Goal: Task Accomplishment & Management: Manage account settings

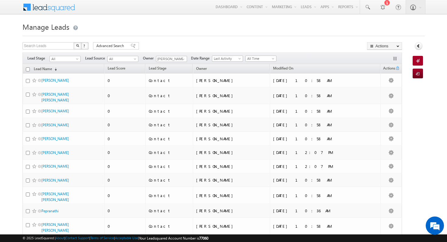
click at [27, 69] on input "checkbox" at bounding box center [28, 69] width 4 height 4
checkbox input "true"
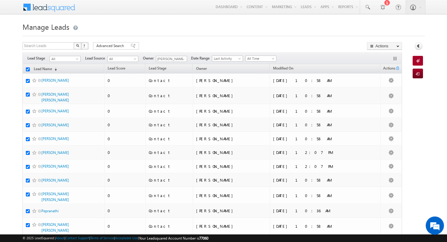
checkbox input "true"
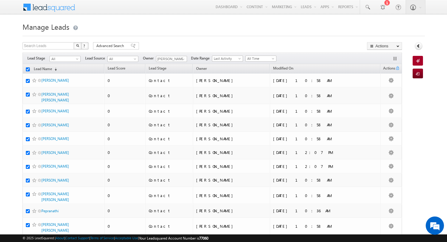
checkbox input "true"
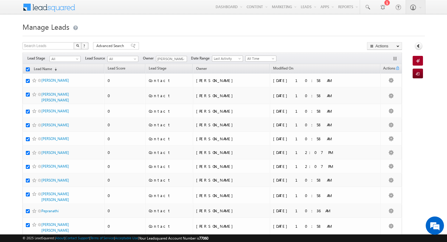
checkbox input "true"
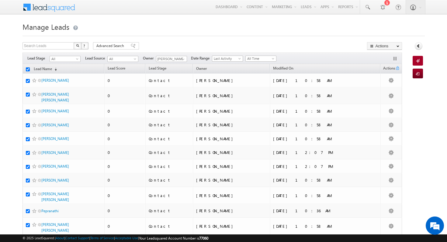
checkbox input "true"
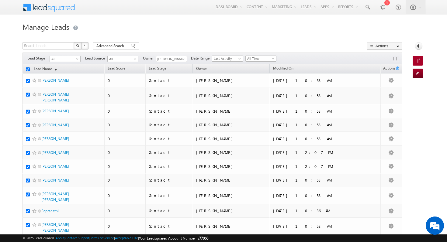
checkbox input "true"
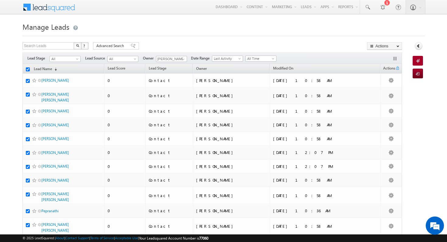
checkbox input "true"
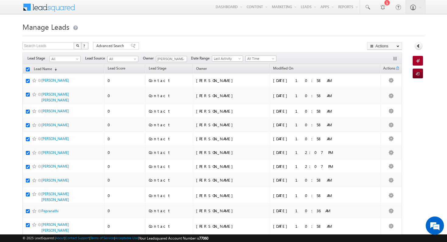
checkbox input "true"
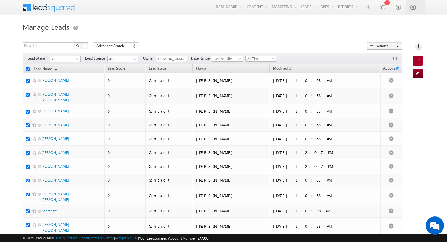
checkbox input "true"
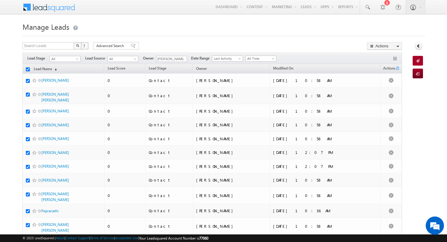
checkbox input "true"
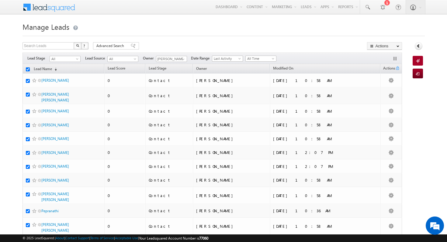
checkbox input "true"
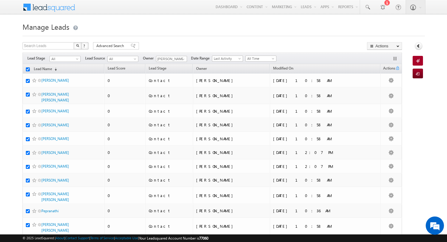
checkbox input "true"
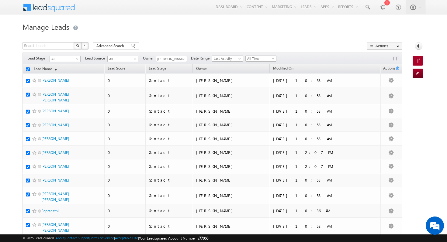
checkbox input "true"
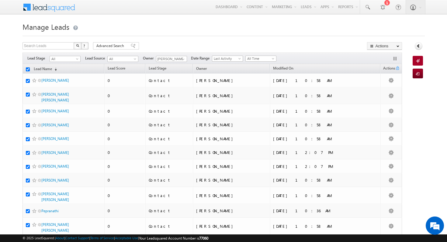
checkbox input "true"
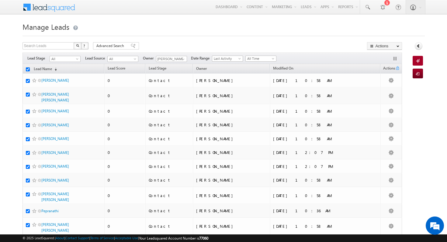
checkbox input "true"
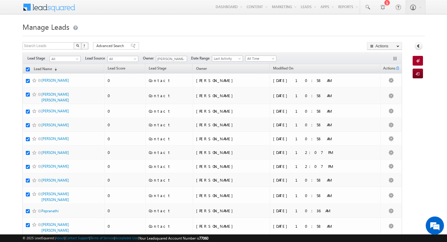
checkbox input "true"
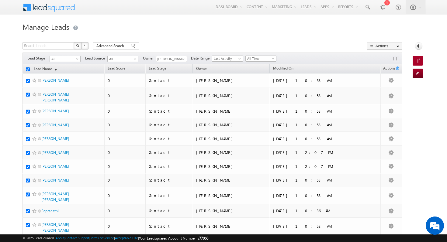
checkbox input "true"
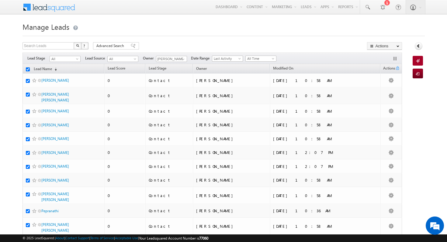
checkbox input "true"
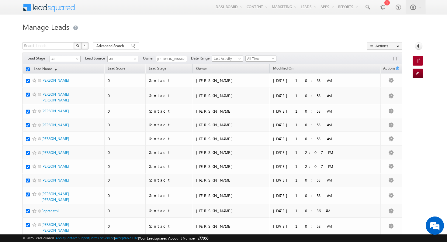
checkbox input "true"
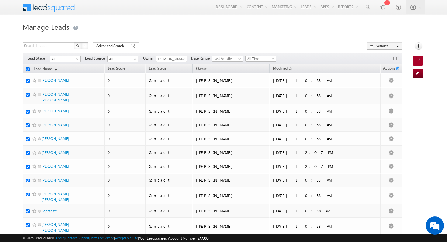
checkbox input "true"
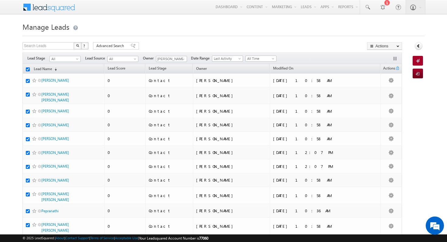
checkbox input "true"
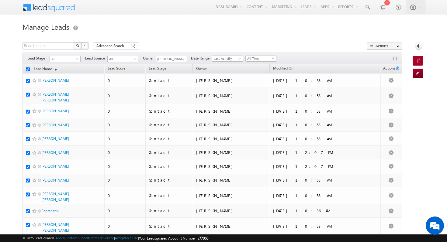
checkbox input "true"
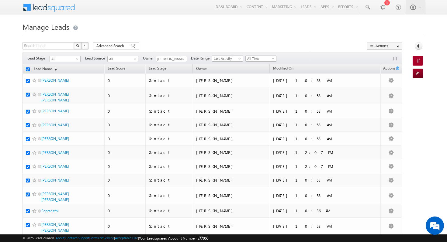
checkbox input "true"
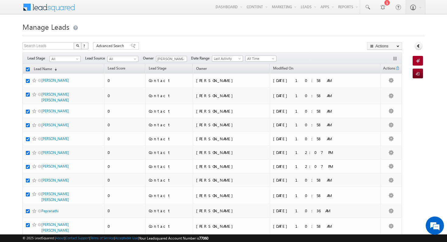
checkbox input "true"
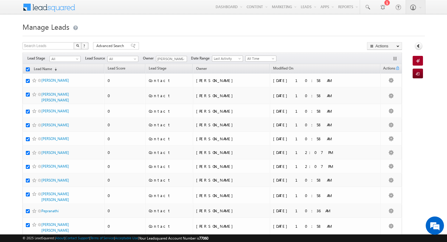
checkbox input "true"
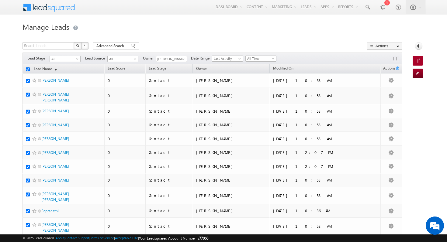
checkbox input "true"
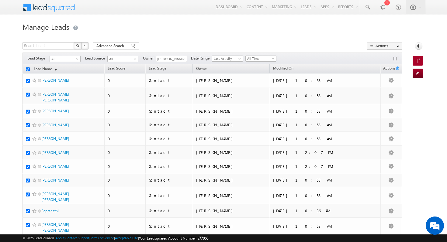
checkbox input "true"
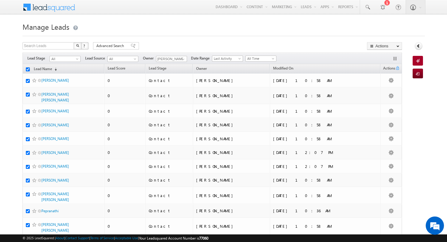
checkbox input "true"
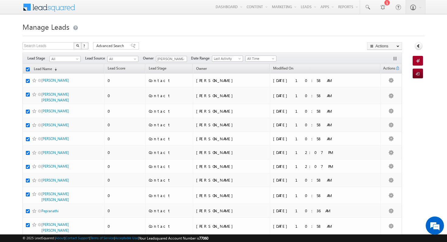
checkbox input "true"
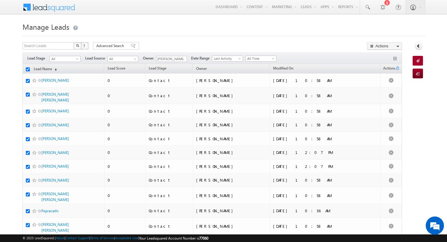
checkbox input "true"
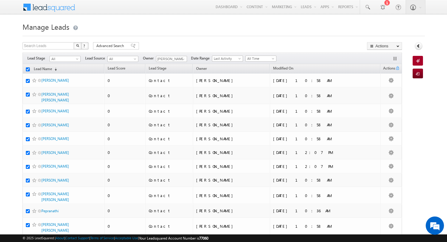
checkbox input "true"
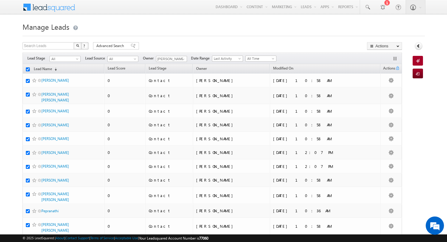
checkbox input "true"
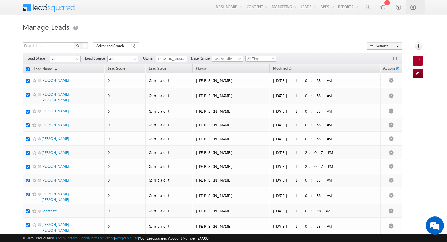
checkbox input "true"
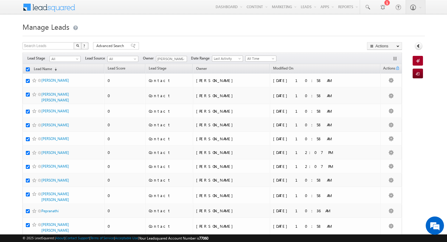
checkbox input "true"
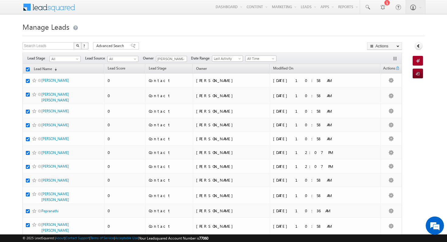
checkbox input "true"
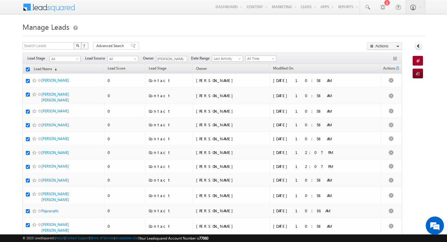
checkbox input "true"
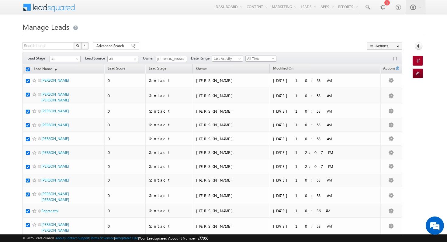
checkbox input "true"
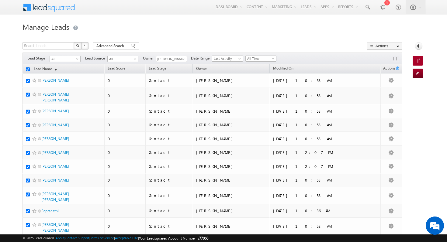
checkbox input "true"
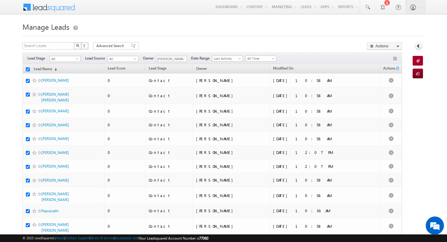
checkbox input "true"
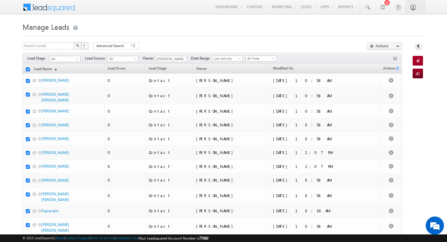
checkbox input "true"
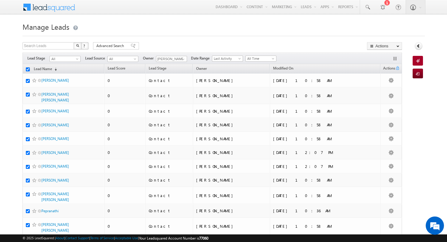
checkbox input "true"
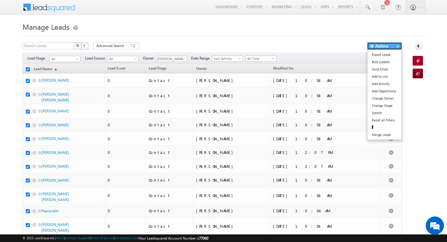
click at [387, 48] on button "Actions" at bounding box center [384, 46] width 35 height 8
click at [391, 100] on link "Change Owner" at bounding box center [384, 98] width 34 height 7
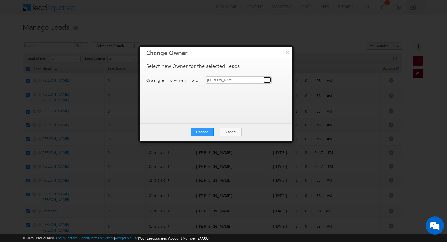
click at [268, 79] on span at bounding box center [267, 79] width 5 height 5
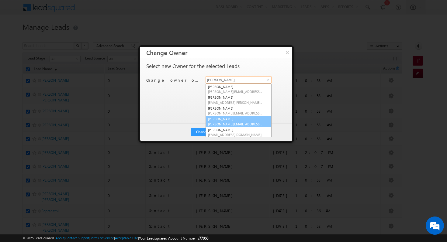
click at [232, 122] on span "[PERSON_NAME][EMAIL_ADDRESS][PERSON_NAME][DOMAIN_NAME]" at bounding box center [235, 124] width 55 height 5
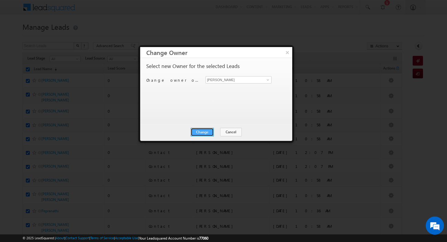
click at [202, 132] on button "Change" at bounding box center [201, 132] width 23 height 9
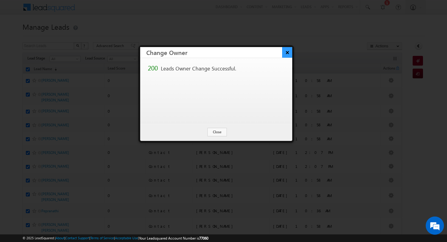
click at [287, 51] on button "×" at bounding box center [287, 52] width 10 height 11
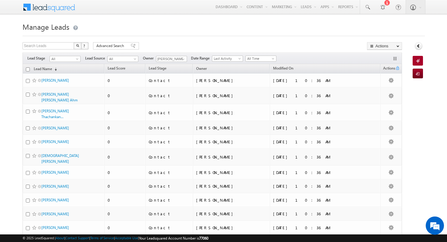
click at [28, 69] on input "checkbox" at bounding box center [28, 69] width 4 height 4
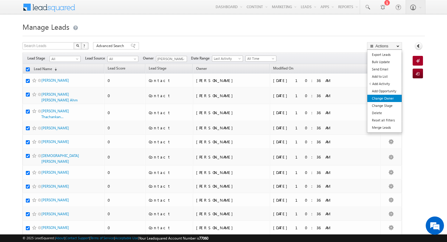
click at [388, 100] on link "Change Owner" at bounding box center [384, 98] width 34 height 7
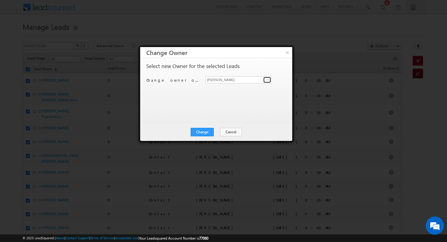
click at [268, 80] on span at bounding box center [267, 79] width 5 height 5
click at [253, 90] on span "[PERSON_NAME][EMAIL_ADDRESS][DOMAIN_NAME]" at bounding box center [235, 91] width 55 height 5
click at [201, 134] on button "Change" at bounding box center [201, 132] width 23 height 9
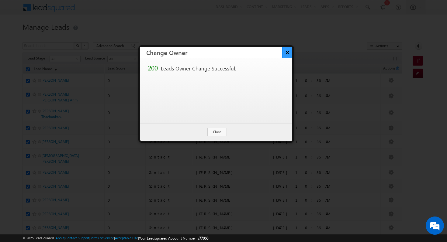
click at [287, 50] on button "×" at bounding box center [287, 52] width 10 height 11
